Goal: Navigation & Orientation: Find specific page/section

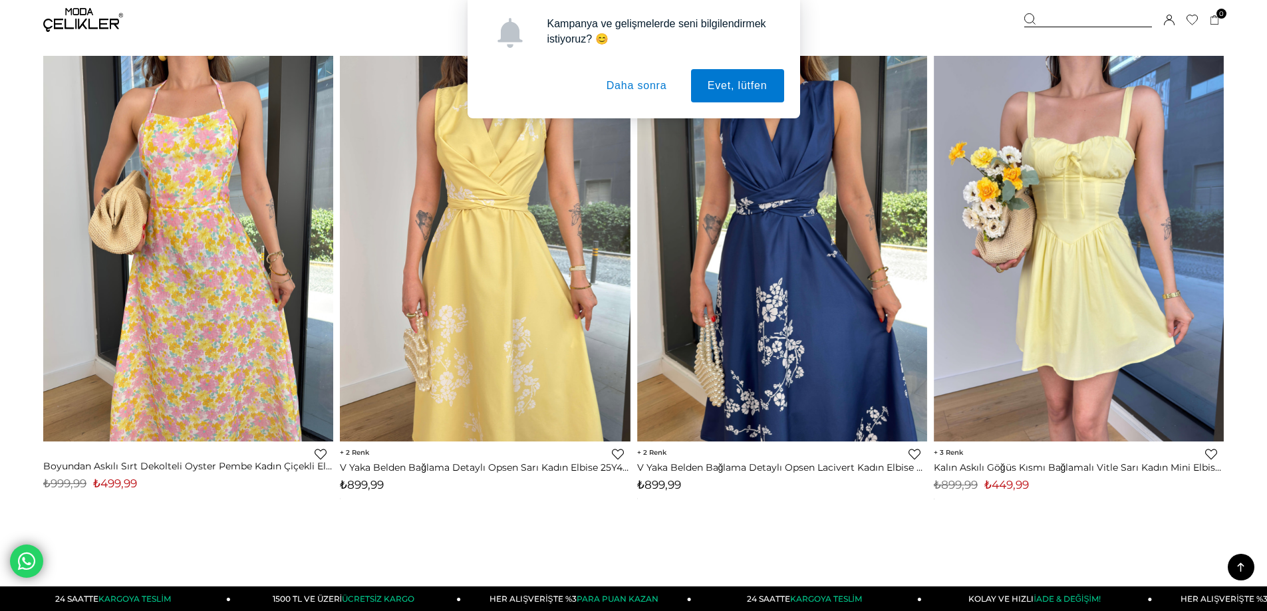
scroll to position [9929, 0]
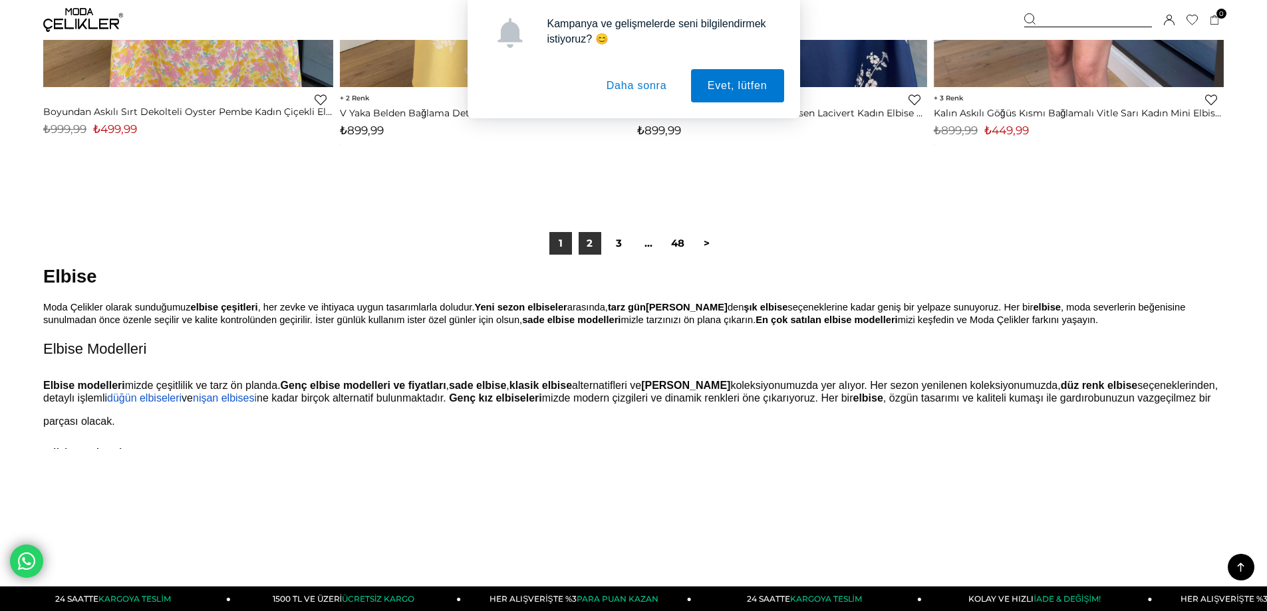
click at [593, 245] on link "2" at bounding box center [589, 243] width 23 height 23
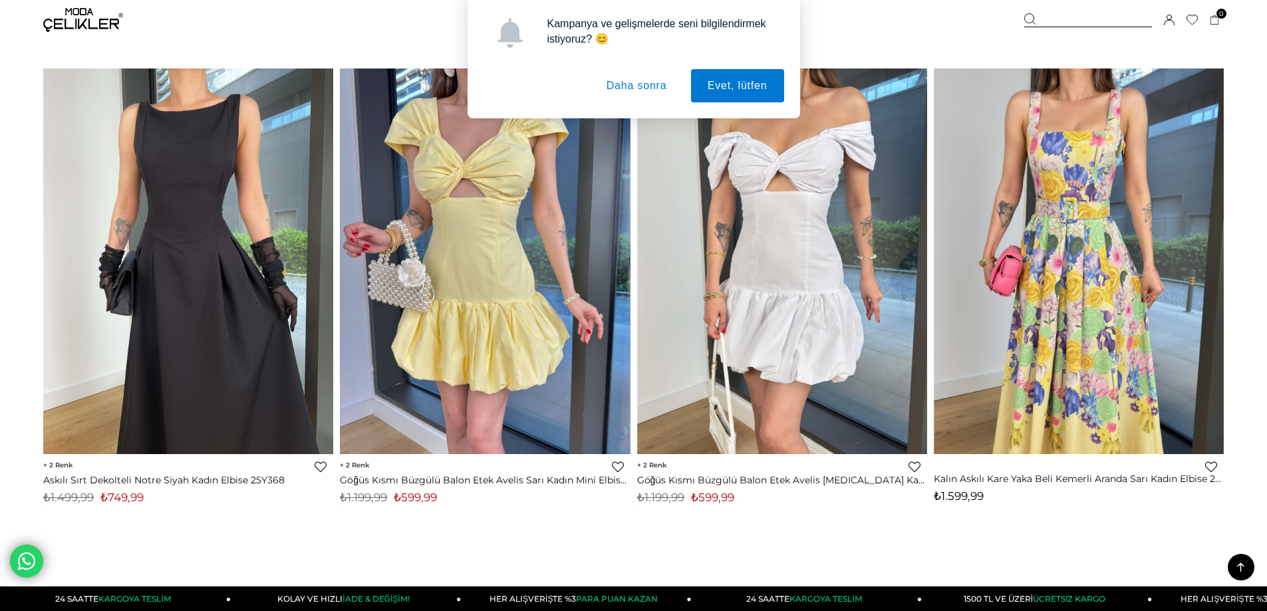
scroll to position [9930, 0]
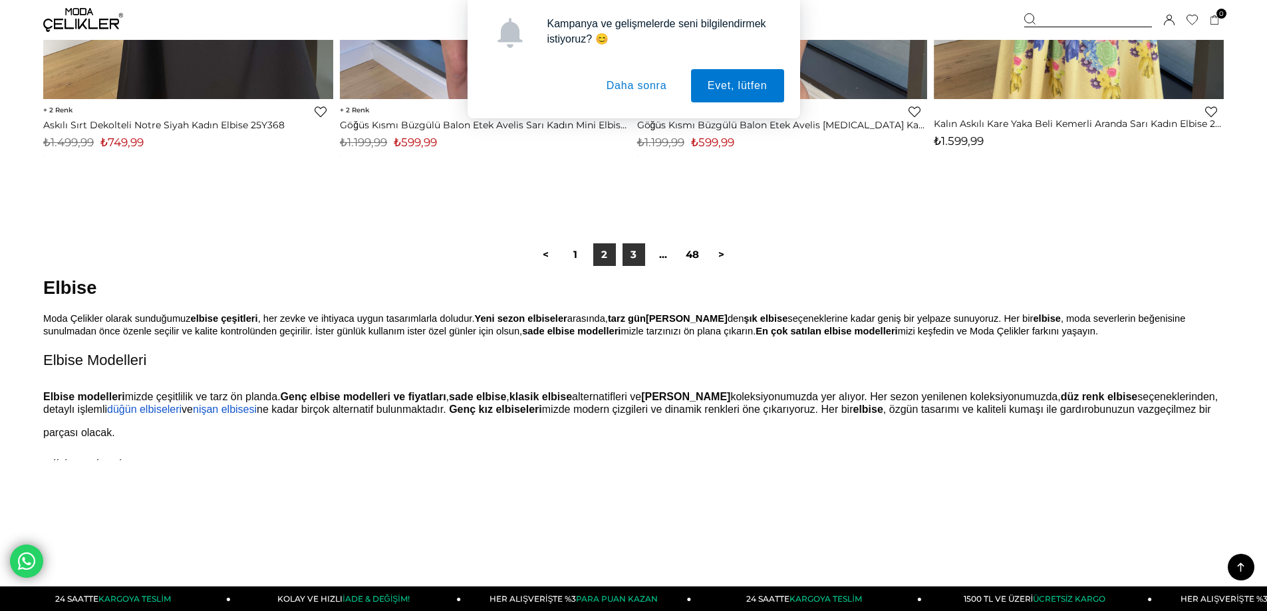
click at [624, 255] on link "3" at bounding box center [633, 254] width 23 height 23
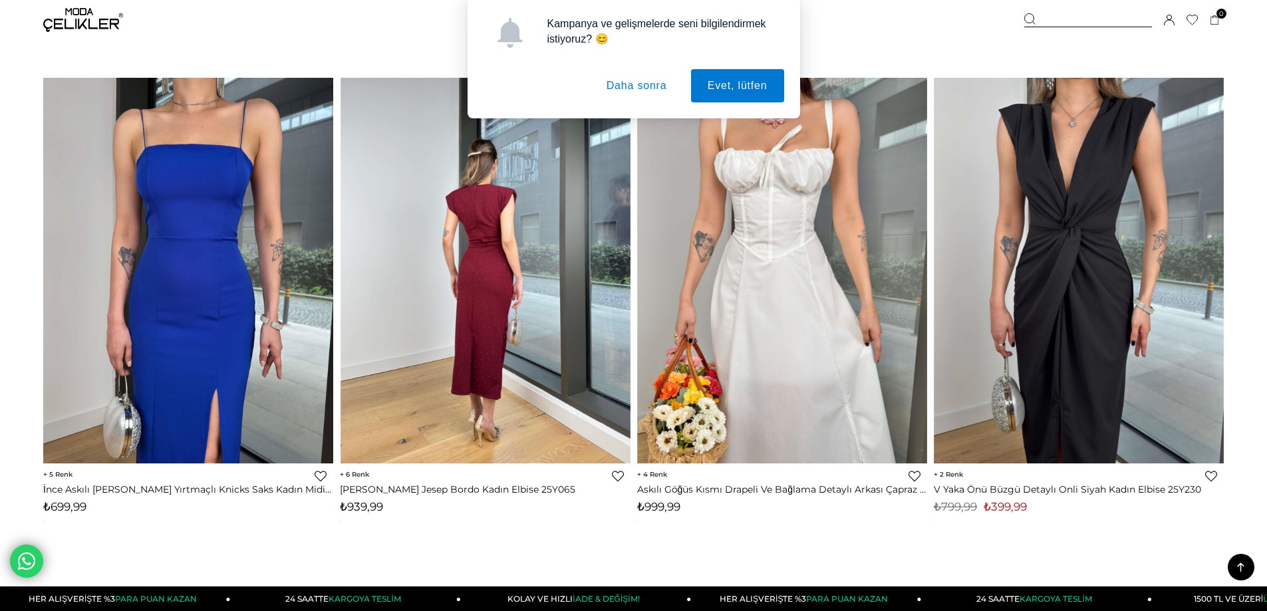
scroll to position [9929, 0]
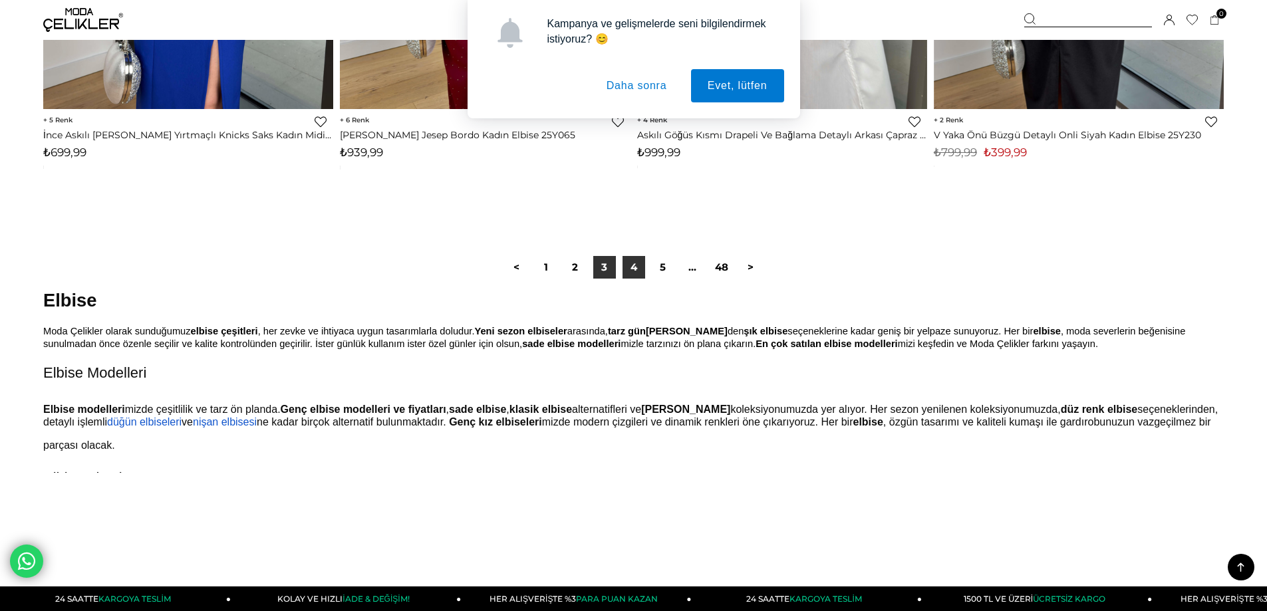
click at [628, 271] on link "4" at bounding box center [633, 267] width 23 height 23
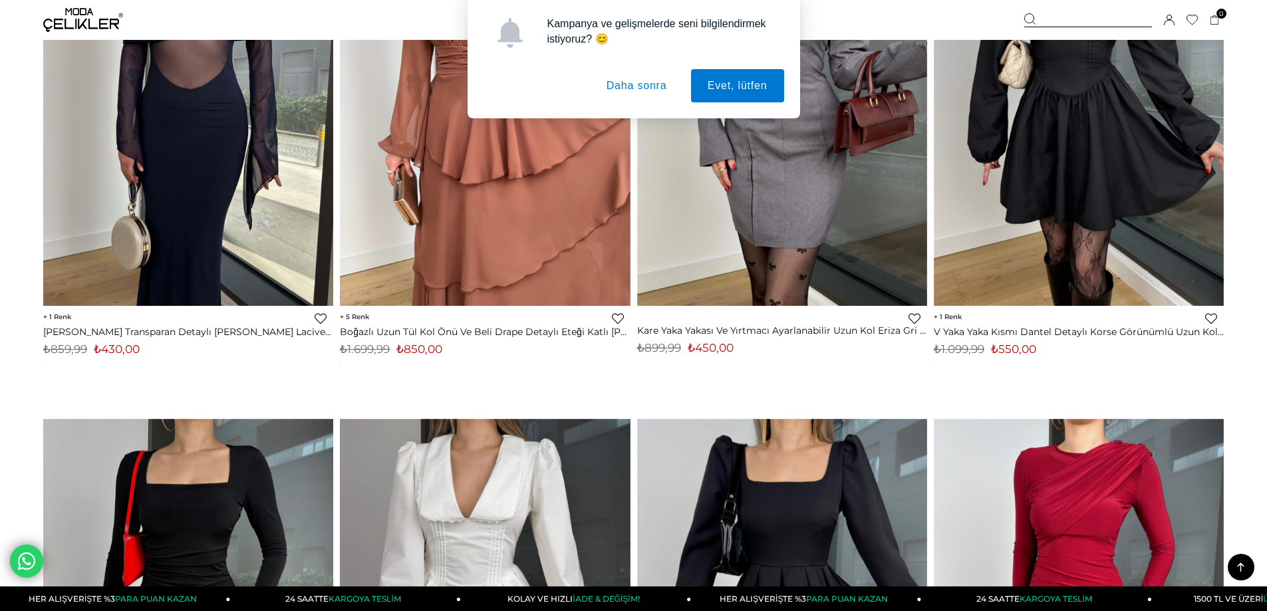
scroll to position [9040, 0]
